Goal: Find specific page/section

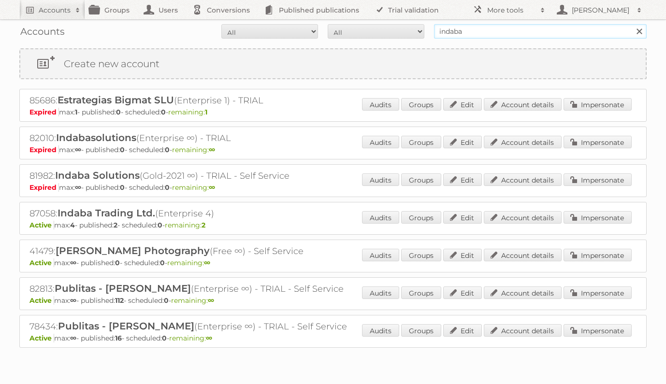
click at [485, 33] on input "indaba" at bounding box center [540, 31] width 213 height 14
drag, startPoint x: 477, startPoint y: 29, endPoint x: 413, endPoint y: 31, distance: 63.8
click at [413, 31] on form "All Active Expired Pending All Paid Trials Self service indaba Search" at bounding box center [332, 31] width 627 height 14
type input "farmacia [PERSON_NAME]"
click at [631, 24] on input "Search" at bounding box center [638, 31] width 14 height 14
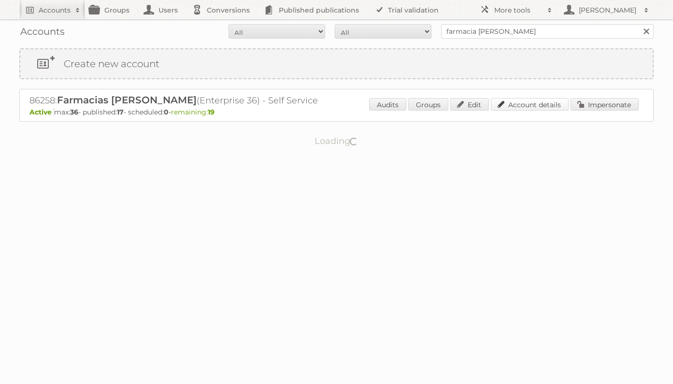
click at [524, 106] on link "Account details" at bounding box center [530, 104] width 78 height 13
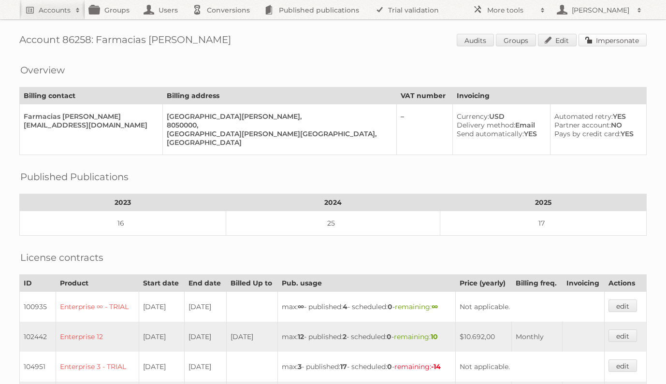
click at [597, 42] on link "Impersonate" at bounding box center [612, 40] width 68 height 13
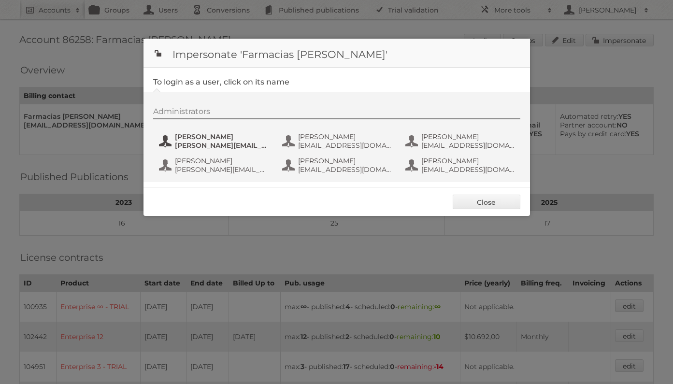
click at [202, 139] on span "Eugenio" at bounding box center [222, 136] width 94 height 9
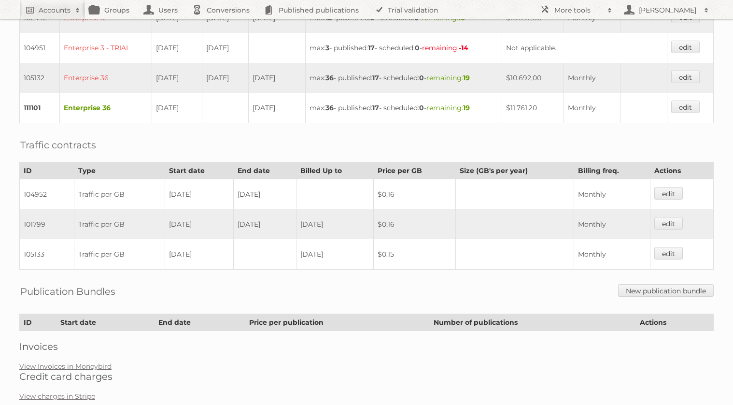
scroll to position [343, 0]
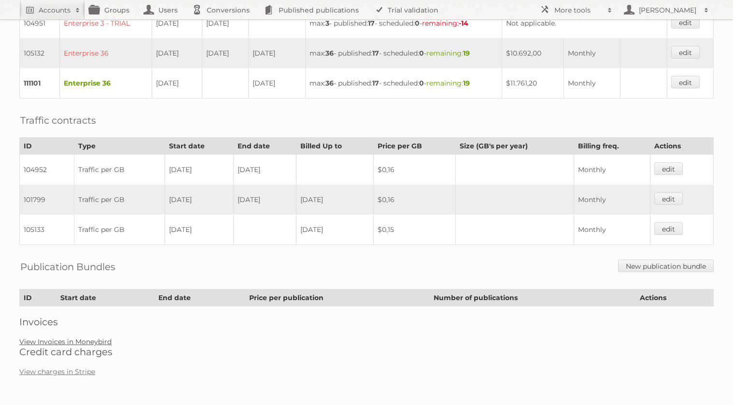
click at [82, 341] on link "View Invoices in Moneybird" at bounding box center [65, 341] width 92 height 9
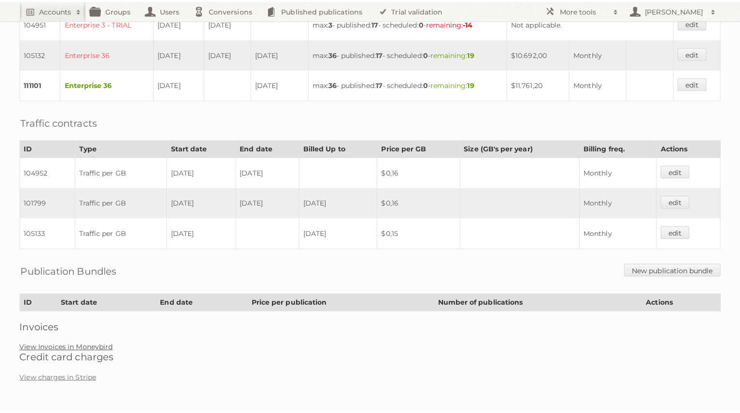
scroll to position [336, 0]
